Goal: Task Accomplishment & Management: Complete application form

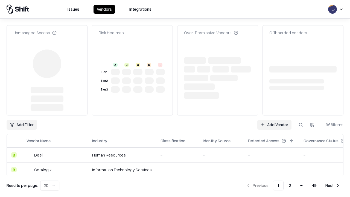
click at [274, 125] on link "Add Vendor" at bounding box center [274, 125] width 34 height 10
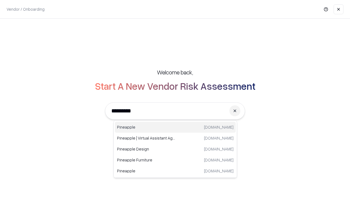
click at [175, 127] on div "Pineapple [DOMAIN_NAME]" at bounding box center [175, 127] width 121 height 11
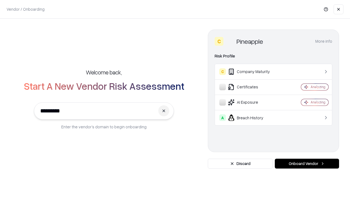
type input "*********"
click at [307, 163] on button "Onboard Vendor" at bounding box center [307, 163] width 64 height 10
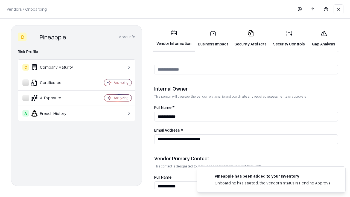
scroll to position [283, 0]
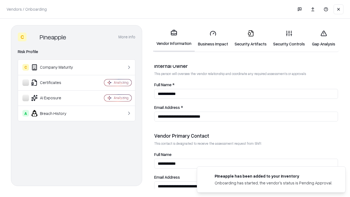
click at [213, 38] on link "Business Impact" at bounding box center [213, 38] width 37 height 25
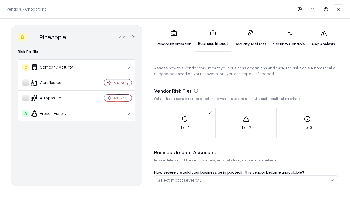
click at [323, 38] on link "Gap Analysis" at bounding box center [323, 38] width 31 height 25
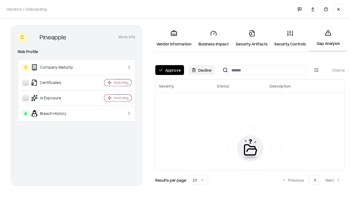
click at [169, 70] on button "Approve" at bounding box center [169, 70] width 29 height 10
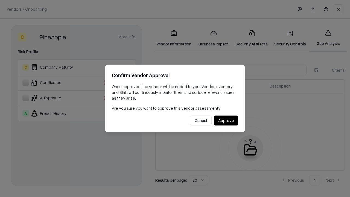
click at [226, 120] on button "Approve" at bounding box center [226, 121] width 24 height 10
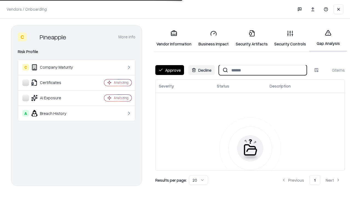
type input "*********"
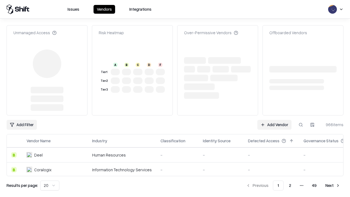
click at [274, 120] on link "Add Vendor" at bounding box center [274, 125] width 34 height 10
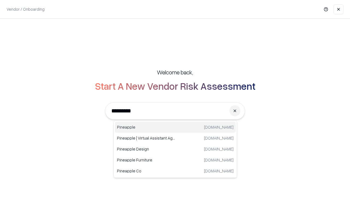
click at [175, 127] on div "Pineapple [DOMAIN_NAME]" at bounding box center [175, 127] width 121 height 11
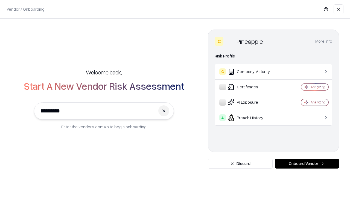
type input "*********"
click at [307, 163] on button "Onboard Vendor" at bounding box center [307, 163] width 64 height 10
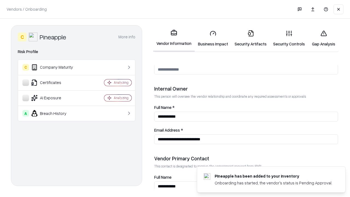
scroll to position [283, 0]
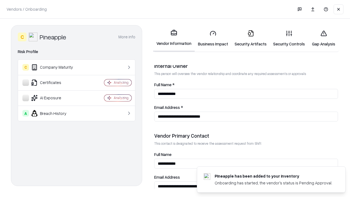
click at [323, 38] on link "Gap Analysis" at bounding box center [323, 38] width 31 height 25
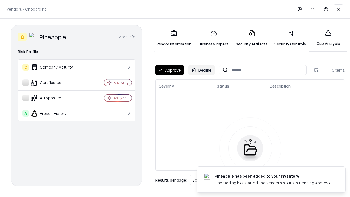
click at [169, 70] on button "Approve" at bounding box center [169, 70] width 29 height 10
